Goal: Information Seeking & Learning: Find specific fact

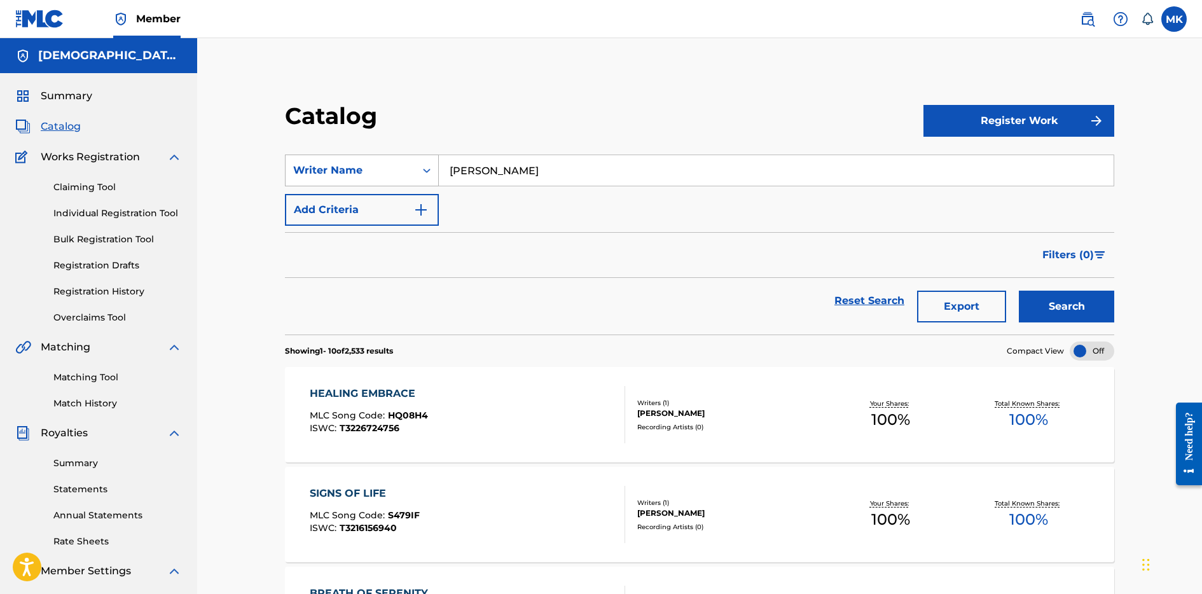
click at [433, 177] on div "Search Form" at bounding box center [426, 170] width 23 height 23
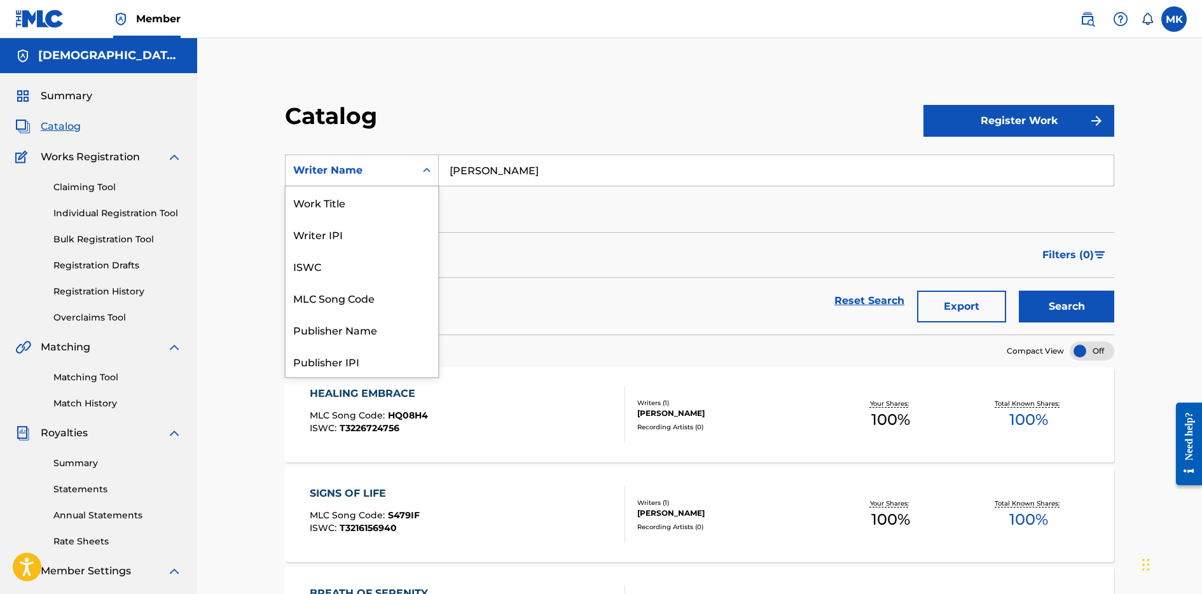
scroll to position [191, 0]
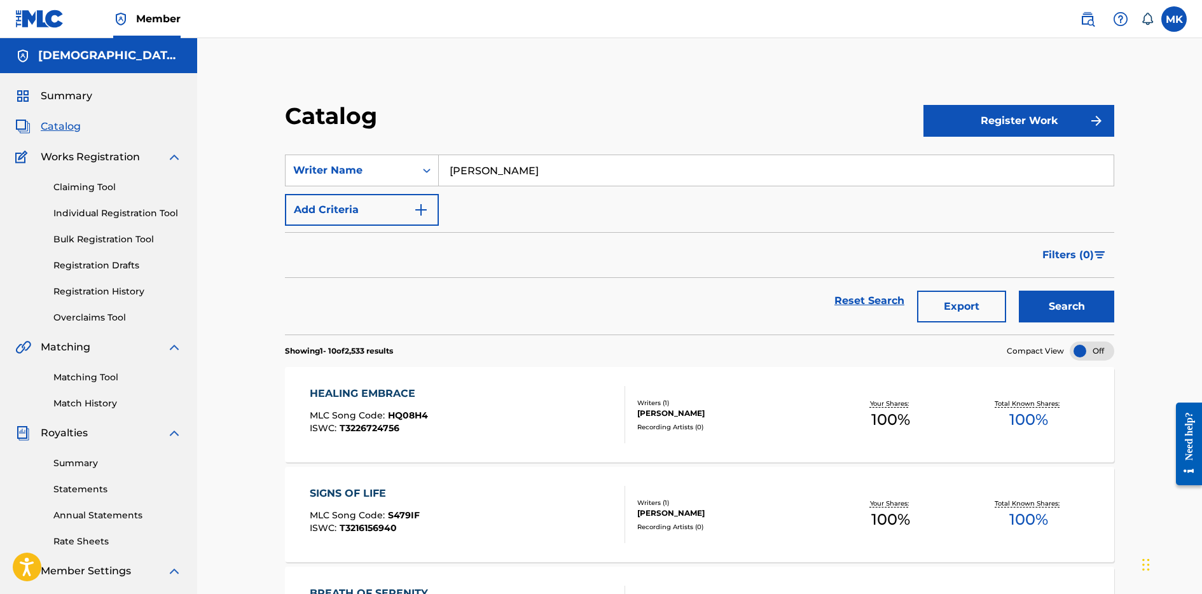
drag, startPoint x: 555, startPoint y: 169, endPoint x: 419, endPoint y: 149, distance: 137.0
click at [418, 149] on section "SearchWithCriteriabe1aecc9-6c13-43df-8fb3-6a7dac979d99 Writer Name [PERSON_NAME…" at bounding box center [699, 236] width 829 height 195
type input "r"
type input "[PERSON_NAME]"
click at [411, 205] on button "Add Criteria" at bounding box center [362, 210] width 154 height 32
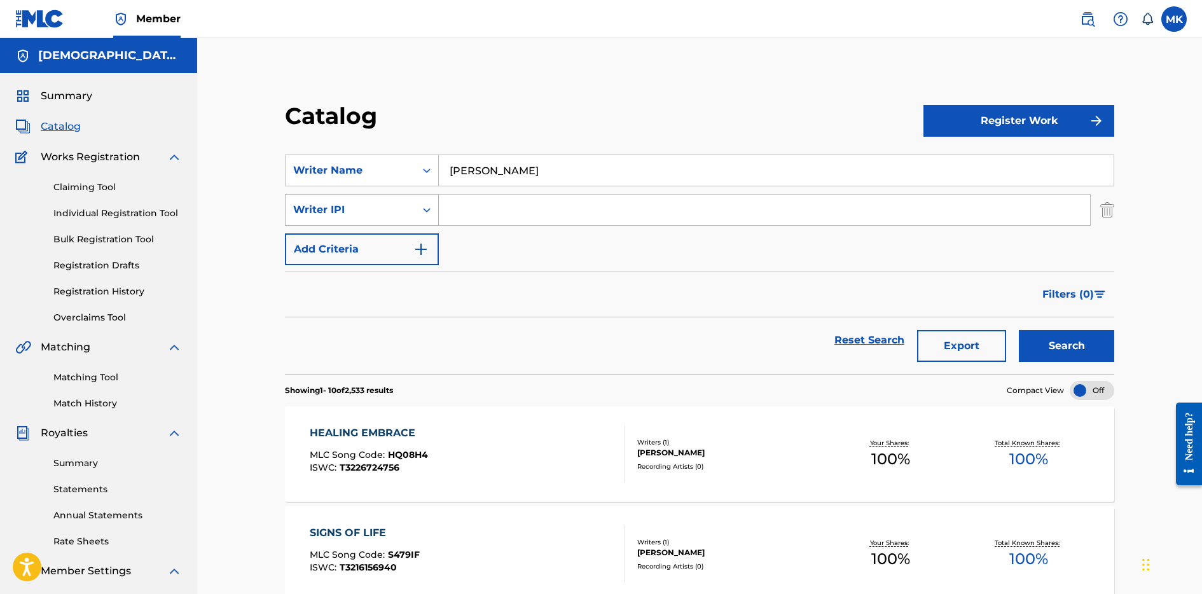
click at [418, 212] on div "Search Form" at bounding box center [426, 209] width 23 height 23
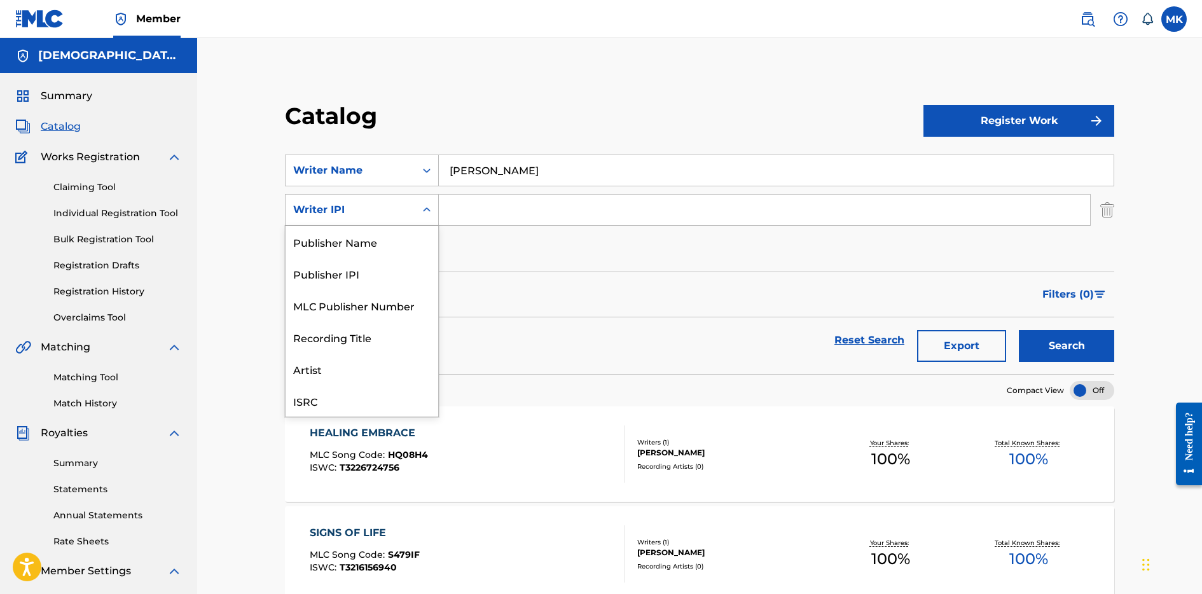
scroll to position [32, 0]
click at [387, 310] on div "Recording Title" at bounding box center [362, 305] width 153 height 32
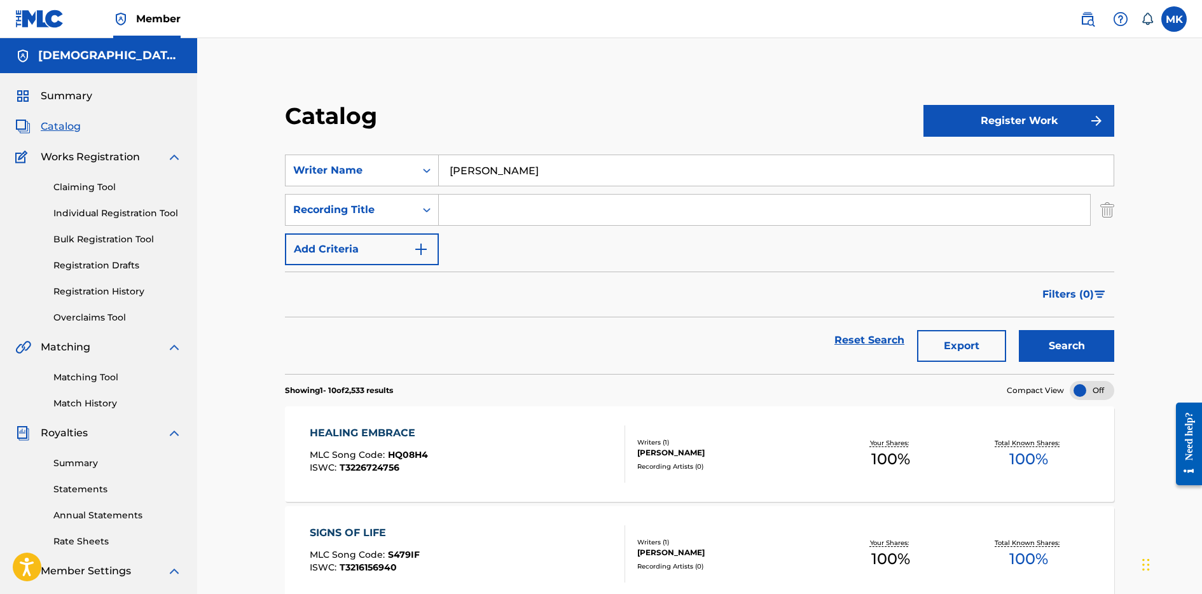
click at [497, 212] on input "Search Form" at bounding box center [764, 210] width 651 height 31
type input "dreamwoven"
click at [1019, 330] on button "Search" at bounding box center [1066, 346] width 95 height 32
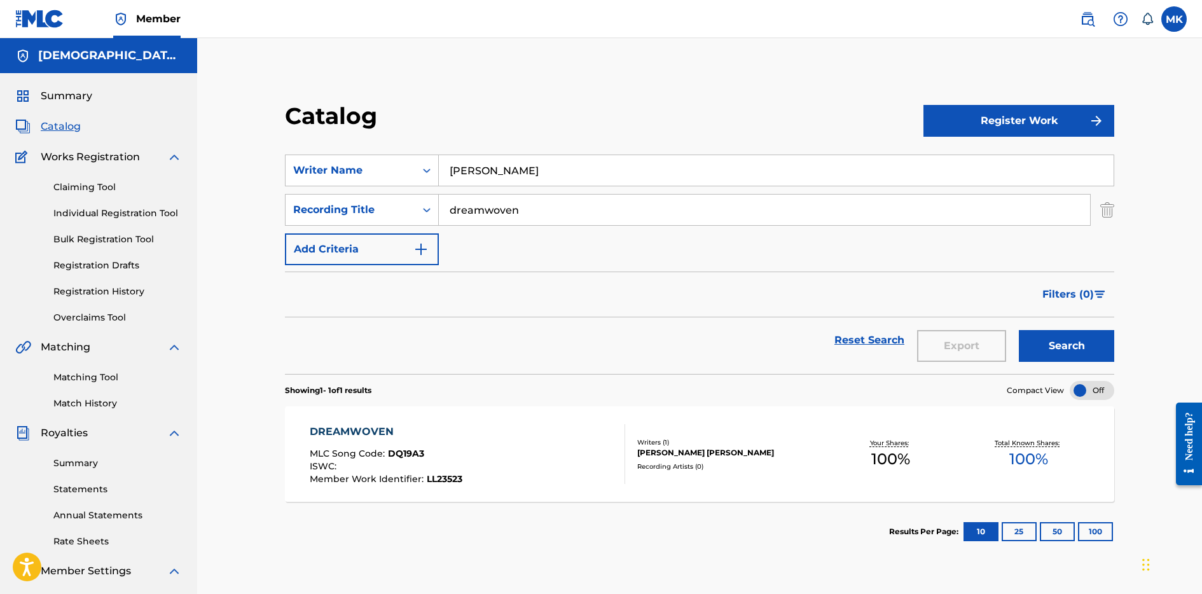
click at [499, 474] on div "DREAMWOVEN MLC Song Code : DQ19A3 ISWC : Member Work Identifier : LL23523" at bounding box center [467, 454] width 315 height 60
